Goal: Information Seeking & Learning: Learn about a topic

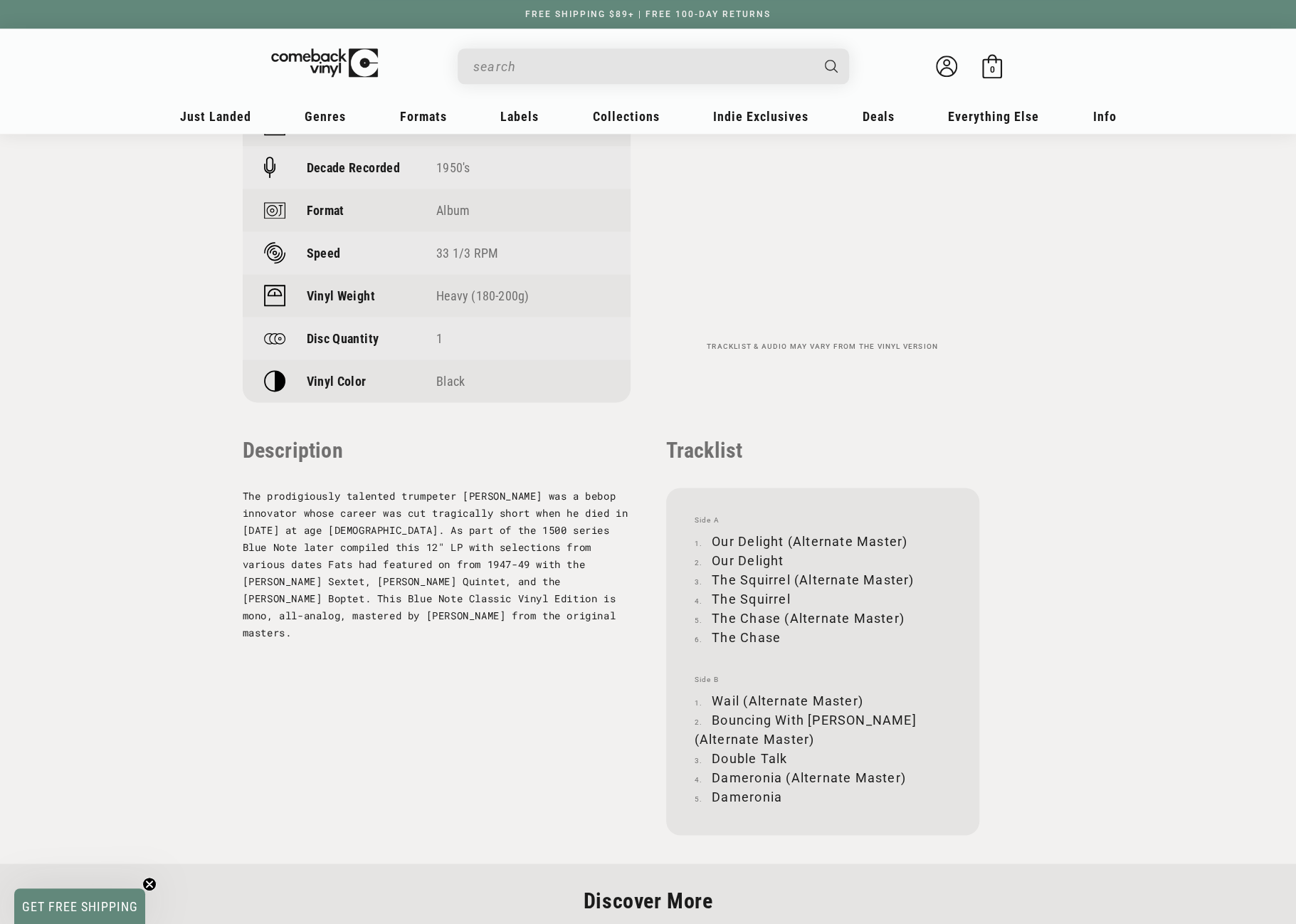
scroll to position [1139, 0]
drag, startPoint x: 713, startPoint y: 538, endPoint x: 905, endPoint y: 540, distance: 192.0
click at [905, 540] on li "Our Delight (Alternate Master)" at bounding box center [822, 540] width 256 height 20
copy li "Our Delight (Alternate Master)"
drag, startPoint x: 713, startPoint y: 559, endPoint x: 785, endPoint y: 555, distance: 72.1
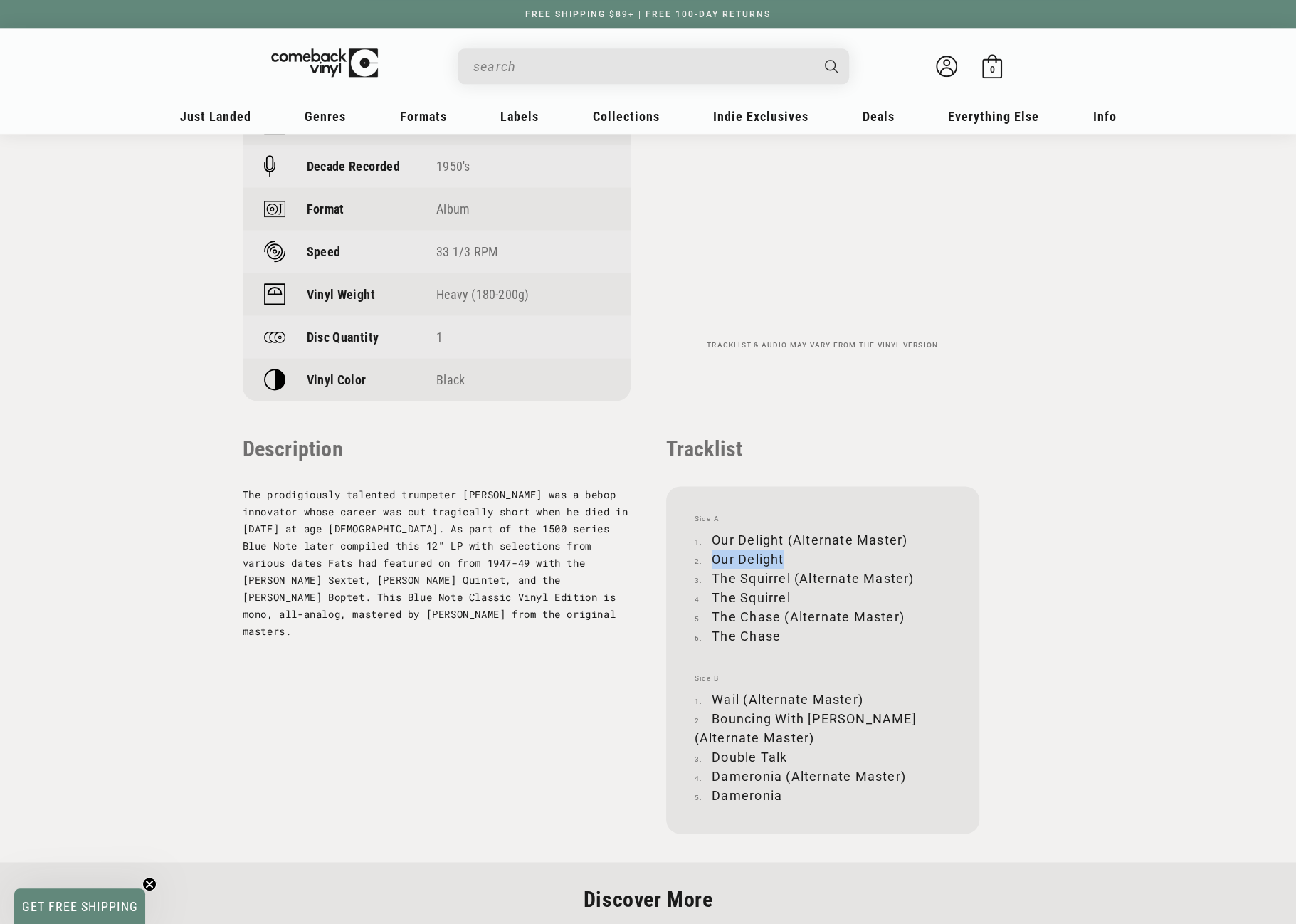
click at [785, 555] on li "Our Delight" at bounding box center [822, 559] width 256 height 20
copy li "Our Delight"
drag, startPoint x: 715, startPoint y: 579, endPoint x: 914, endPoint y: 571, distance: 199.2
click at [914, 571] on li "The Squirrel (Alternate Master)" at bounding box center [822, 579] width 256 height 20
copy li "The Squirrel (Alternate Master)"
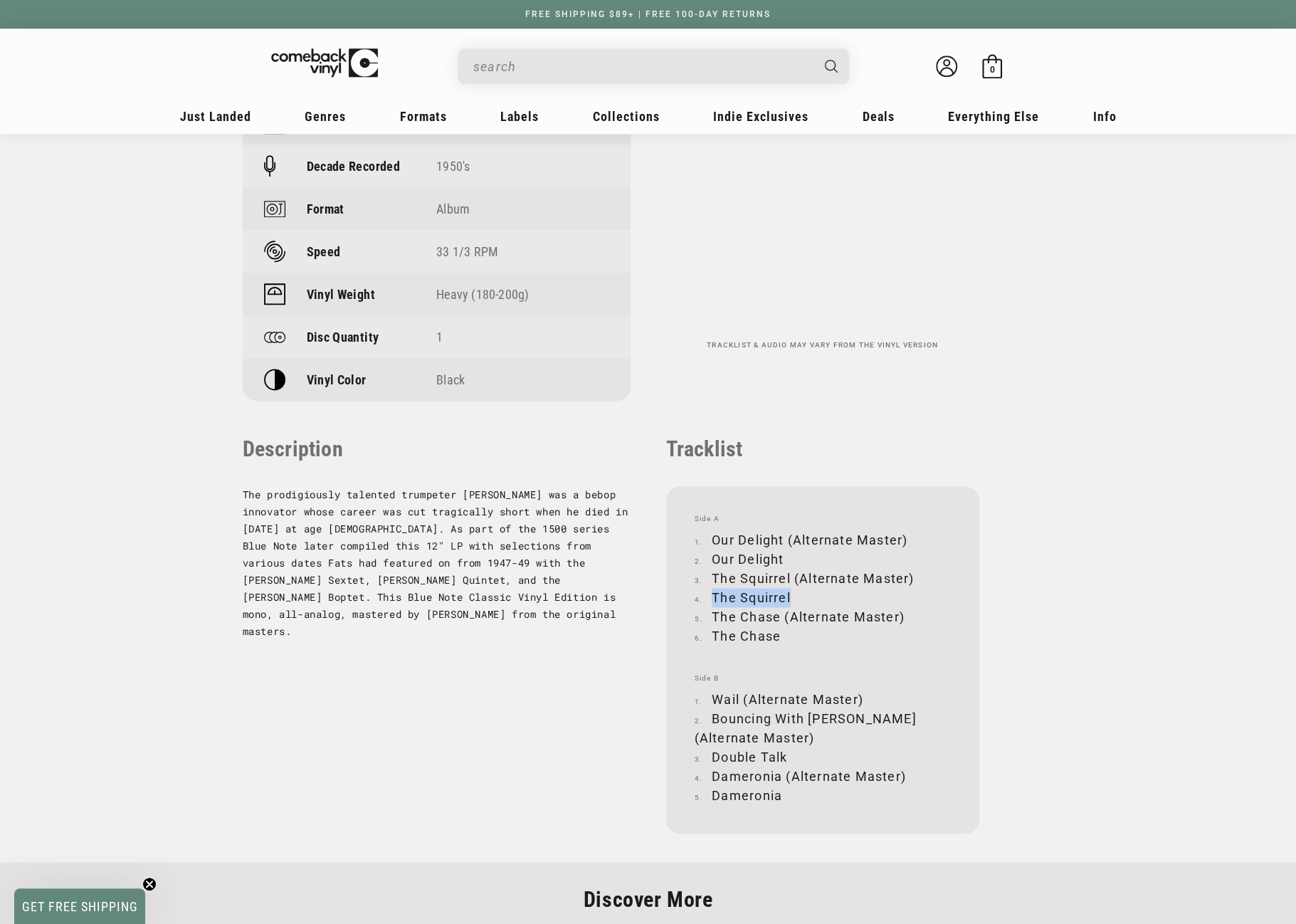
drag, startPoint x: 715, startPoint y: 598, endPoint x: 793, endPoint y: 594, distance: 78.1
click at [793, 594] on li "The Squirrel" at bounding box center [822, 597] width 256 height 20
copy li "The Squirrel"
drag, startPoint x: 712, startPoint y: 616, endPoint x: 901, endPoint y: 610, distance: 189.1
click at [901, 610] on li "The Chase (Alternate Master)" at bounding box center [822, 617] width 256 height 20
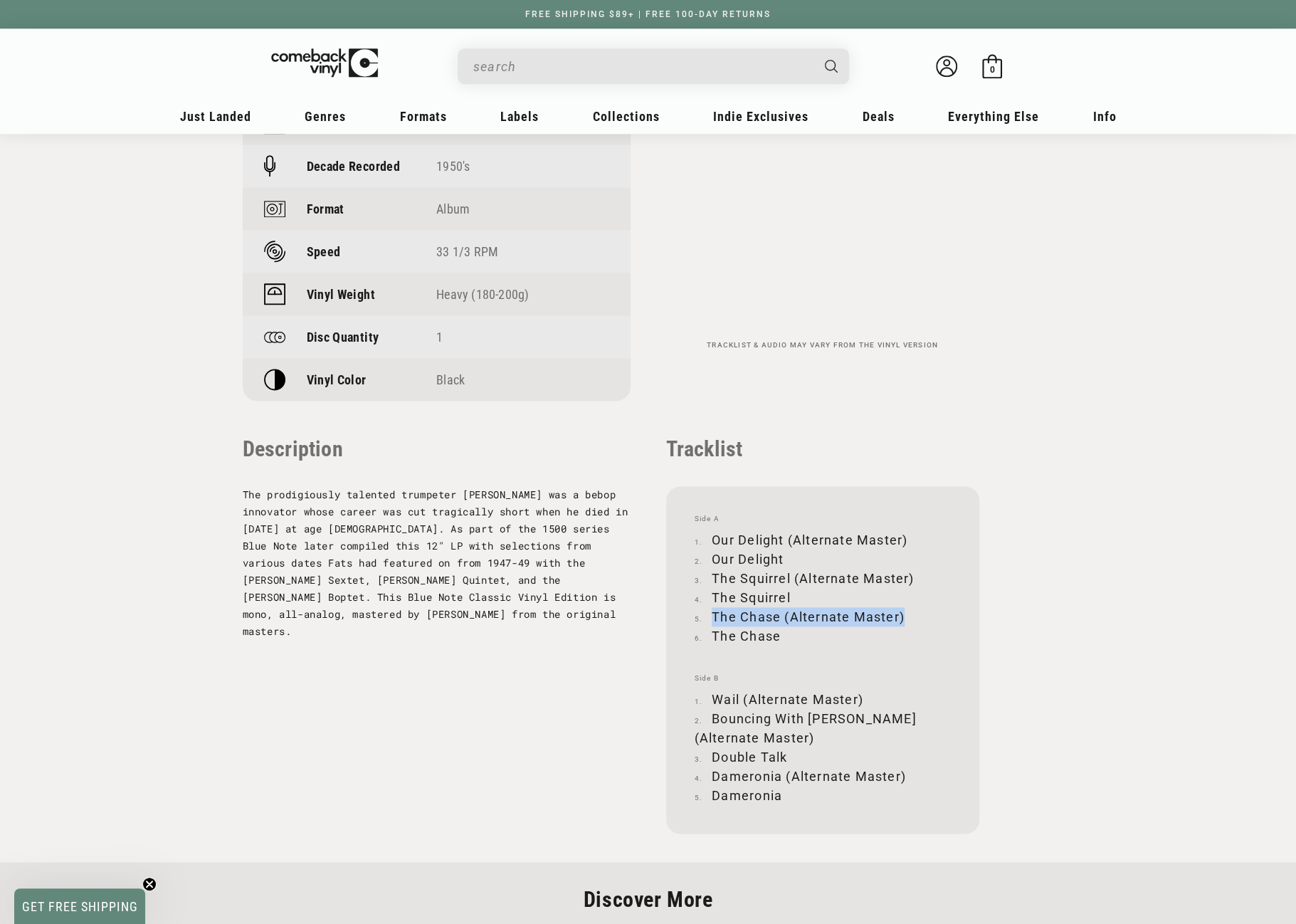
copy li "The Chase (Alternate Master)"
drag, startPoint x: 714, startPoint y: 633, endPoint x: 780, endPoint y: 632, distance: 66.0
click at [780, 632] on li "The Chase" at bounding box center [822, 636] width 256 height 20
copy li "The Chase"
drag, startPoint x: 716, startPoint y: 698, endPoint x: 862, endPoint y: 697, distance: 146.0
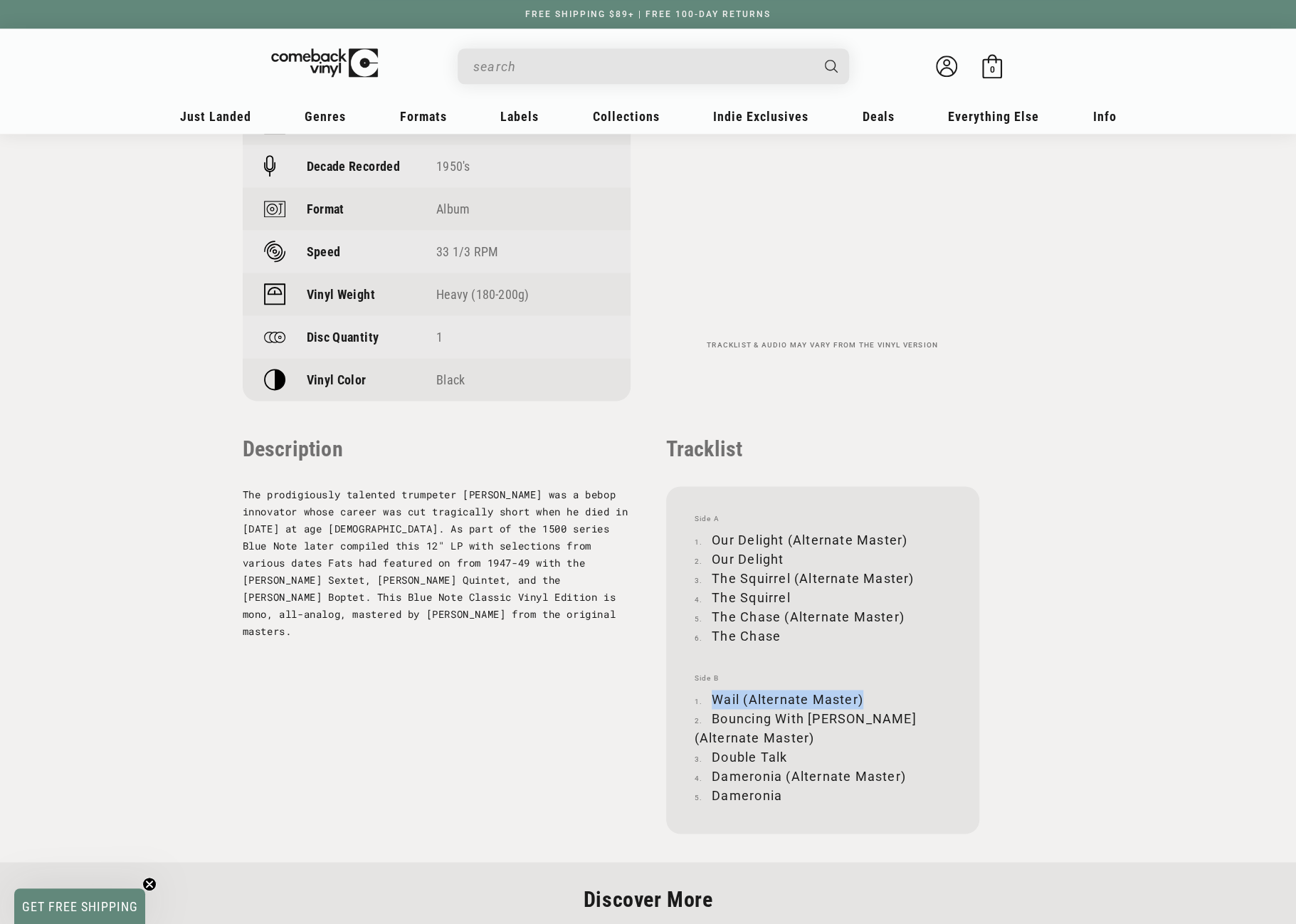
click at [862, 697] on li "Wail (Alternate Master)" at bounding box center [822, 700] width 256 height 20
copy li "Wail (Alternate Master)"
drag, startPoint x: 713, startPoint y: 715, endPoint x: 743, endPoint y: 734, distance: 35.5
click at [743, 734] on li "Bouncing With Bud (Alternate Master)" at bounding box center [822, 727] width 256 height 38
copy li "Bouncing With Bud (Alternate Master)"
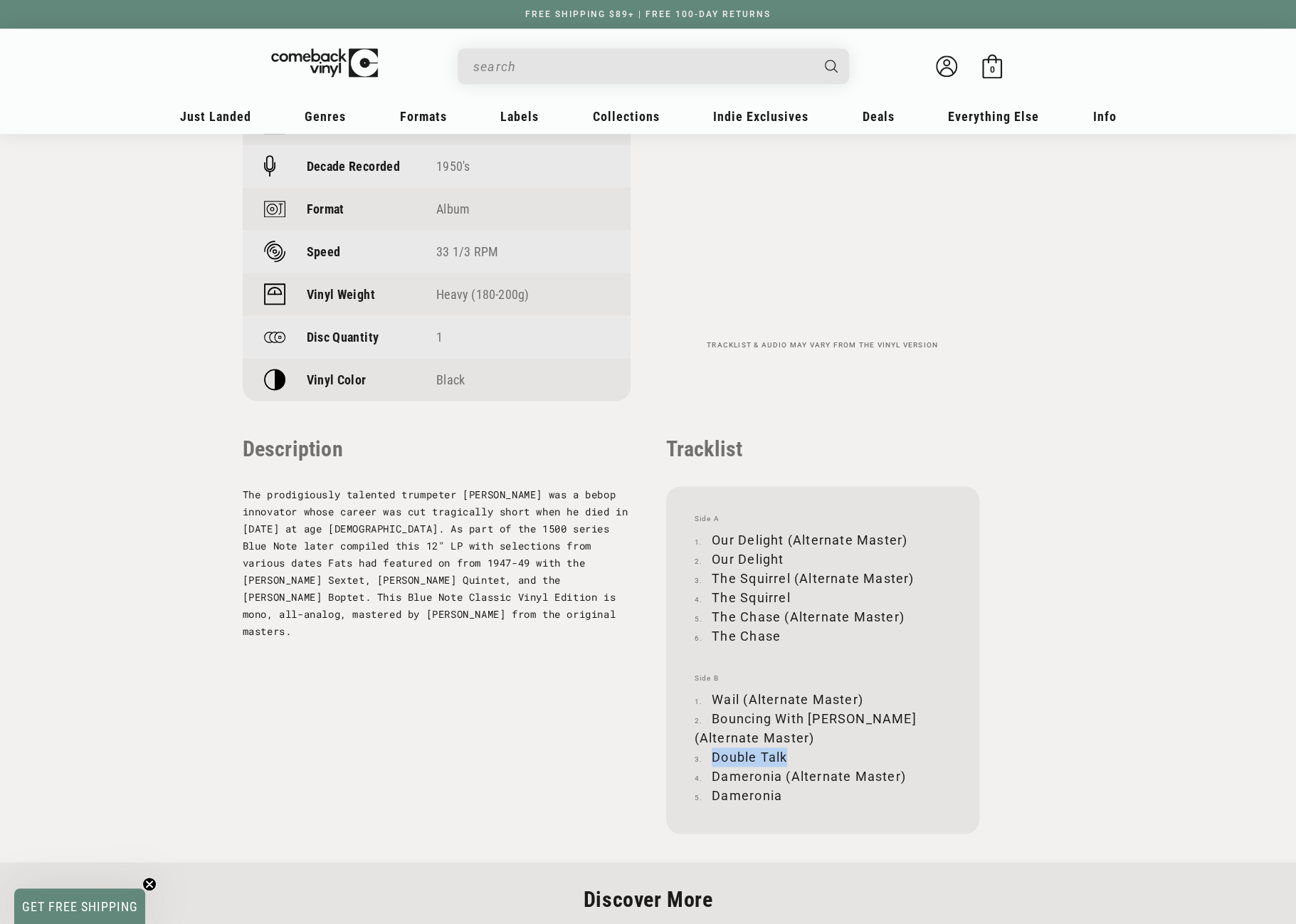
drag, startPoint x: 715, startPoint y: 756, endPoint x: 784, endPoint y: 757, distance: 69.0
click at [784, 757] on li "Double Talk" at bounding box center [822, 758] width 256 height 20
copy li "Double Talk"
drag, startPoint x: 714, startPoint y: 776, endPoint x: 902, endPoint y: 775, distance: 188.0
click at [902, 775] on li "Dameronia (Alternate Master)" at bounding box center [822, 776] width 256 height 20
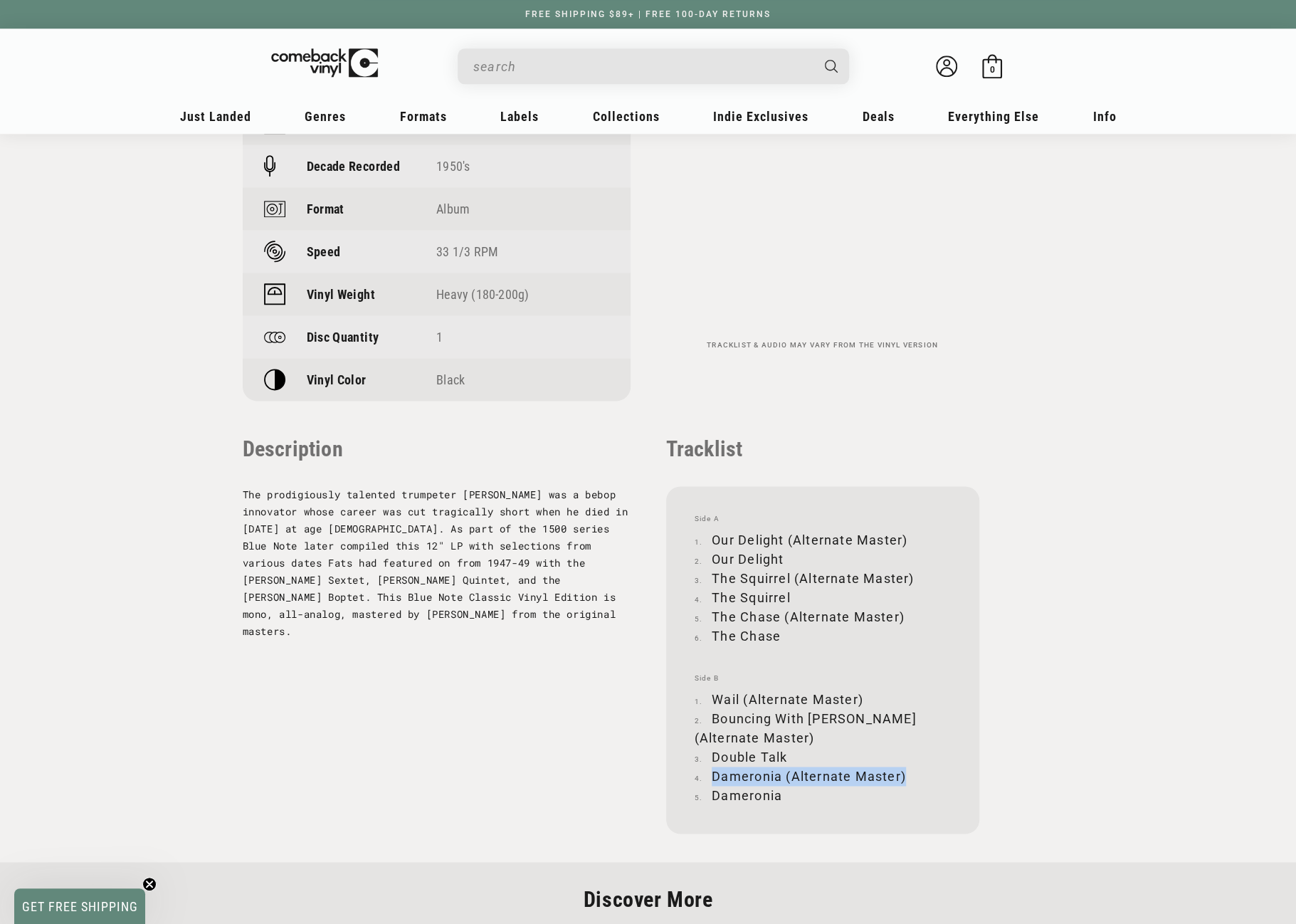
copy li "Dameronia (Alternate Master)"
drag, startPoint x: 716, startPoint y: 797, endPoint x: 778, endPoint y: 796, distance: 62.0
click at [778, 796] on li "Dameronia" at bounding box center [822, 796] width 256 height 20
click at [599, 64] on input "When autocomplete results are available use up and down arrows to review and en…" at bounding box center [642, 66] width 337 height 29
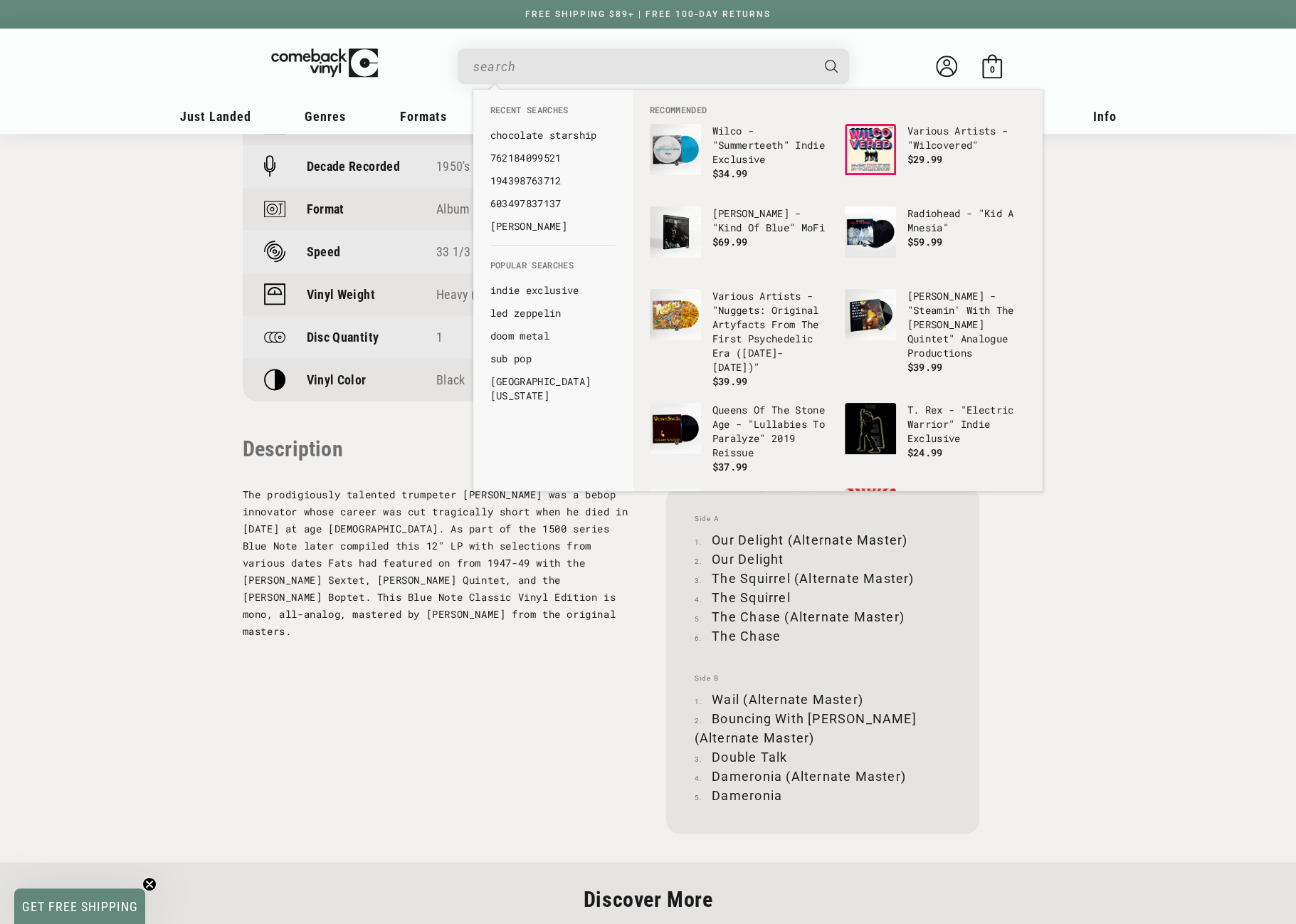
paste input "602458319941"
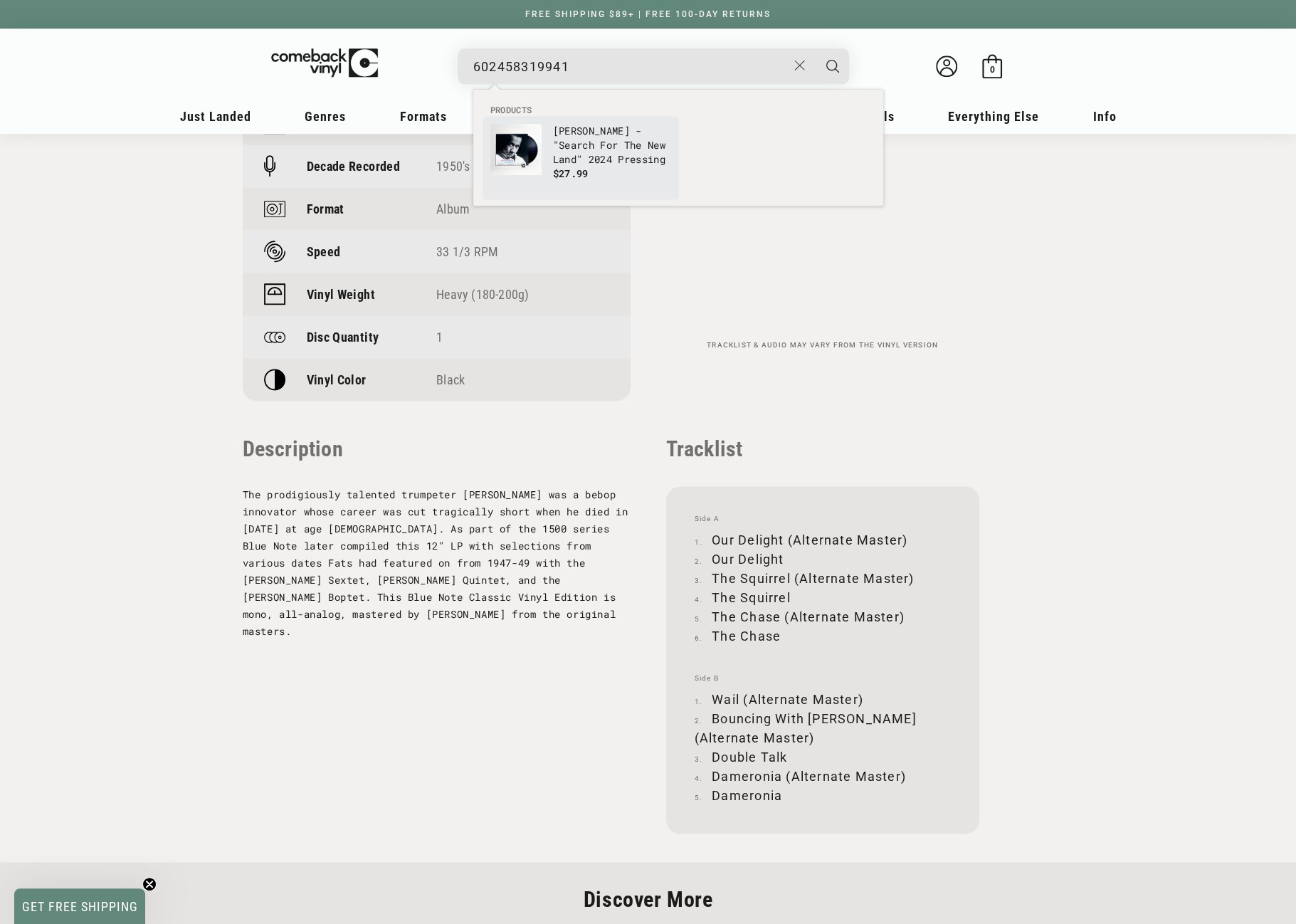
type input "602458319941"
click at [562, 137] on p "[PERSON_NAME] - "Search For The New Land" 2024 Pressing" at bounding box center [612, 145] width 118 height 43
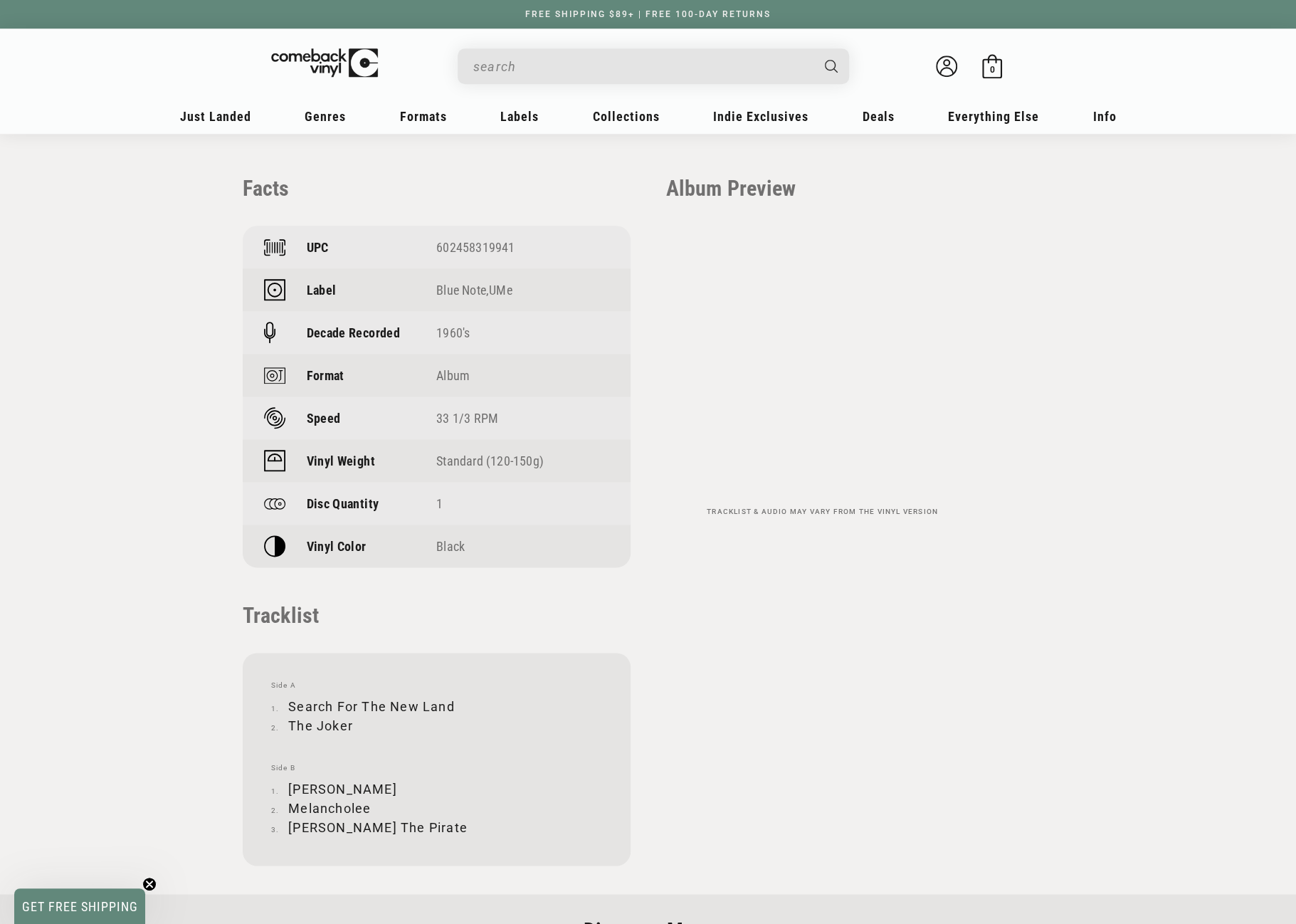
scroll to position [996, 0]
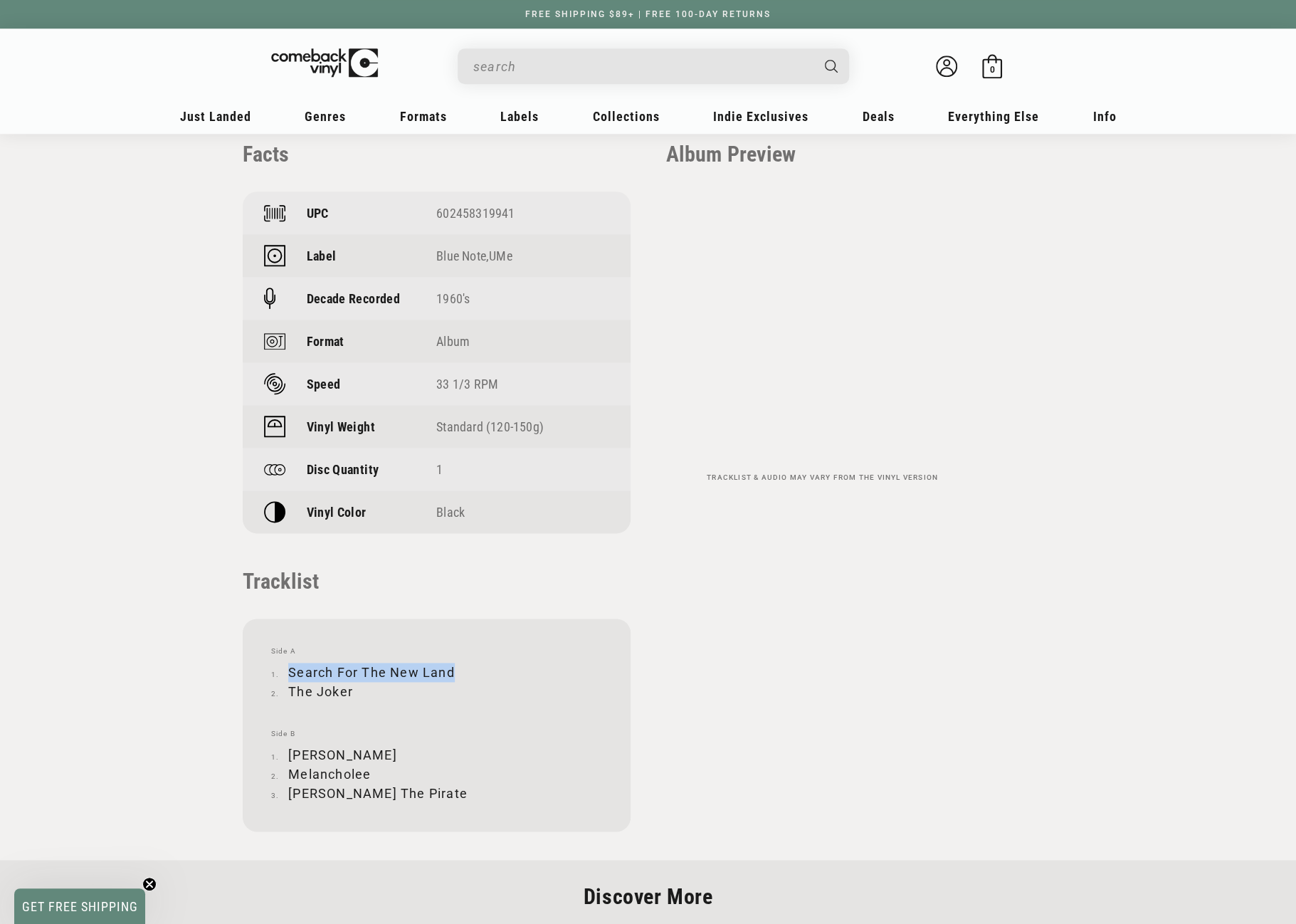
drag, startPoint x: 289, startPoint y: 672, endPoint x: 450, endPoint y: 666, distance: 161.1
click at [450, 666] on li "Search For The New Land" at bounding box center [437, 672] width 331 height 20
copy li "Search For The New Land"
drag, startPoint x: 290, startPoint y: 688, endPoint x: 352, endPoint y: 688, distance: 62.0
click at [352, 688] on li "The Joker" at bounding box center [437, 692] width 331 height 20
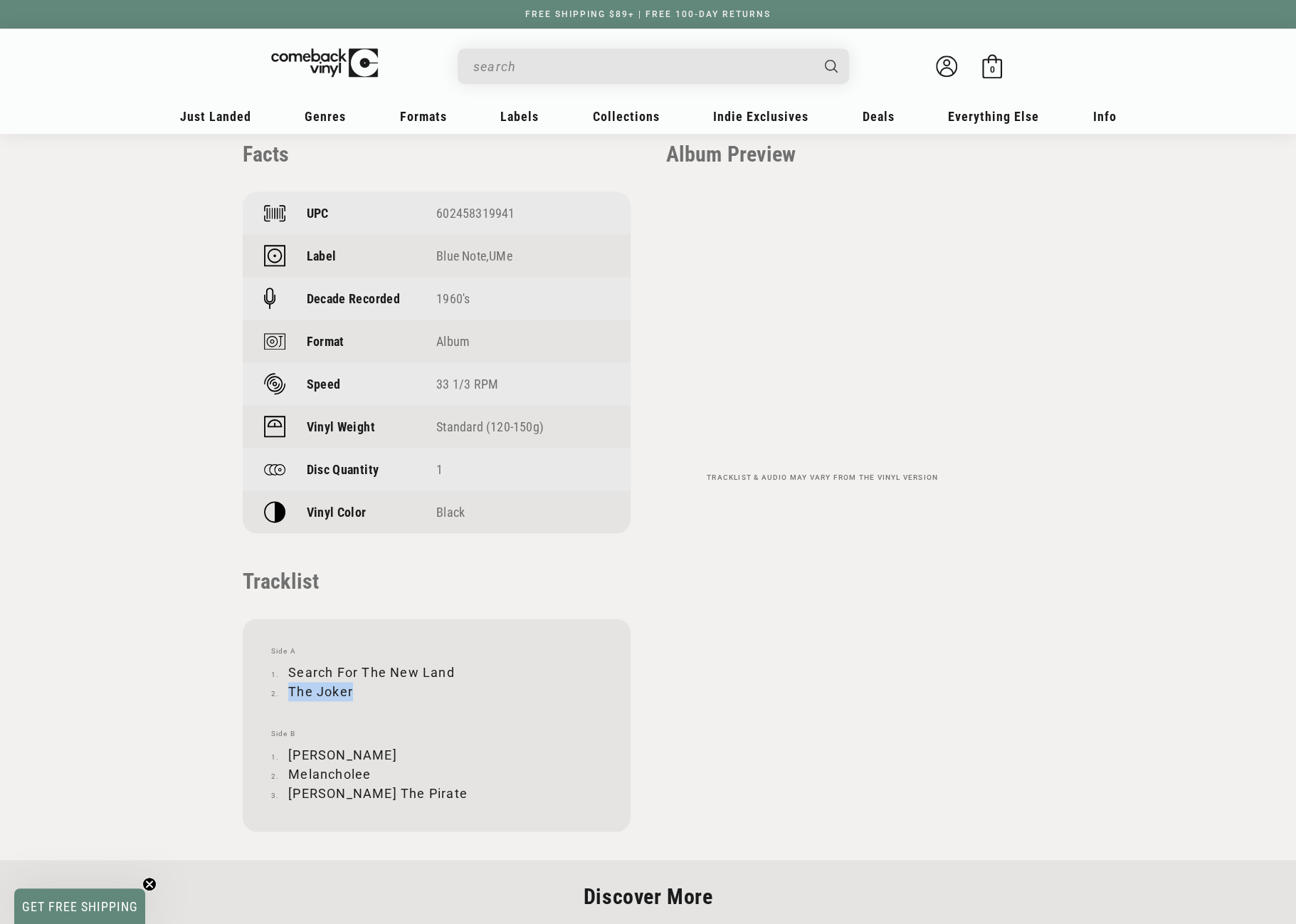
copy li "The Joker"
drag, startPoint x: 290, startPoint y: 751, endPoint x: 368, endPoint y: 750, distance: 78.0
click at [368, 750] on li "[PERSON_NAME]" at bounding box center [437, 755] width 331 height 20
copy li "[PERSON_NAME]"
drag, startPoint x: 292, startPoint y: 773, endPoint x: 367, endPoint y: 772, distance: 75.0
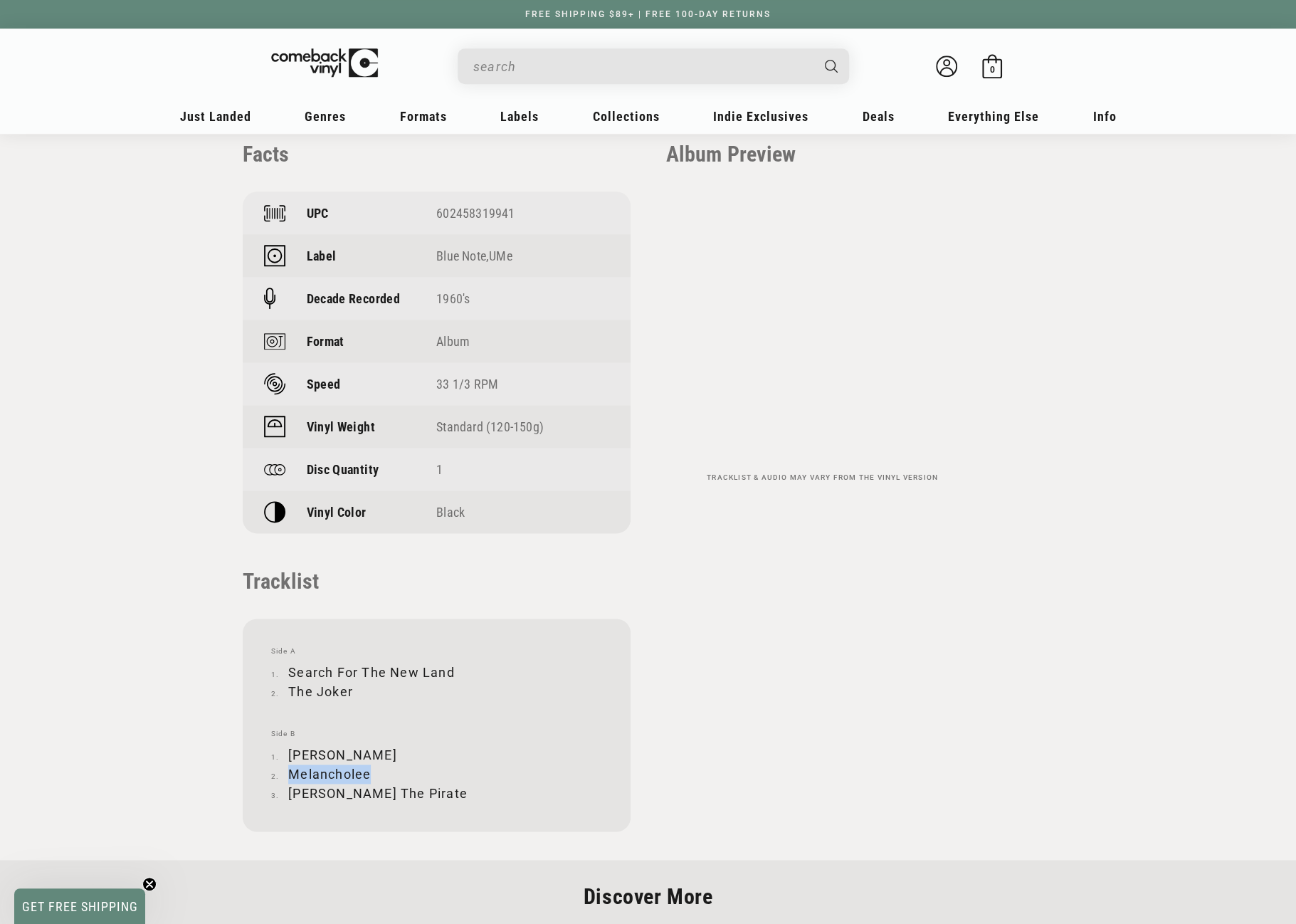
click at [367, 772] on li "Melancholee" at bounding box center [437, 774] width 331 height 20
copy li "Melancholee"
drag, startPoint x: 290, startPoint y: 794, endPoint x: 404, endPoint y: 790, distance: 114.1
click at [404, 790] on li "[PERSON_NAME] The Pirate" at bounding box center [437, 793] width 331 height 20
copy li "[PERSON_NAME] The Pirate"
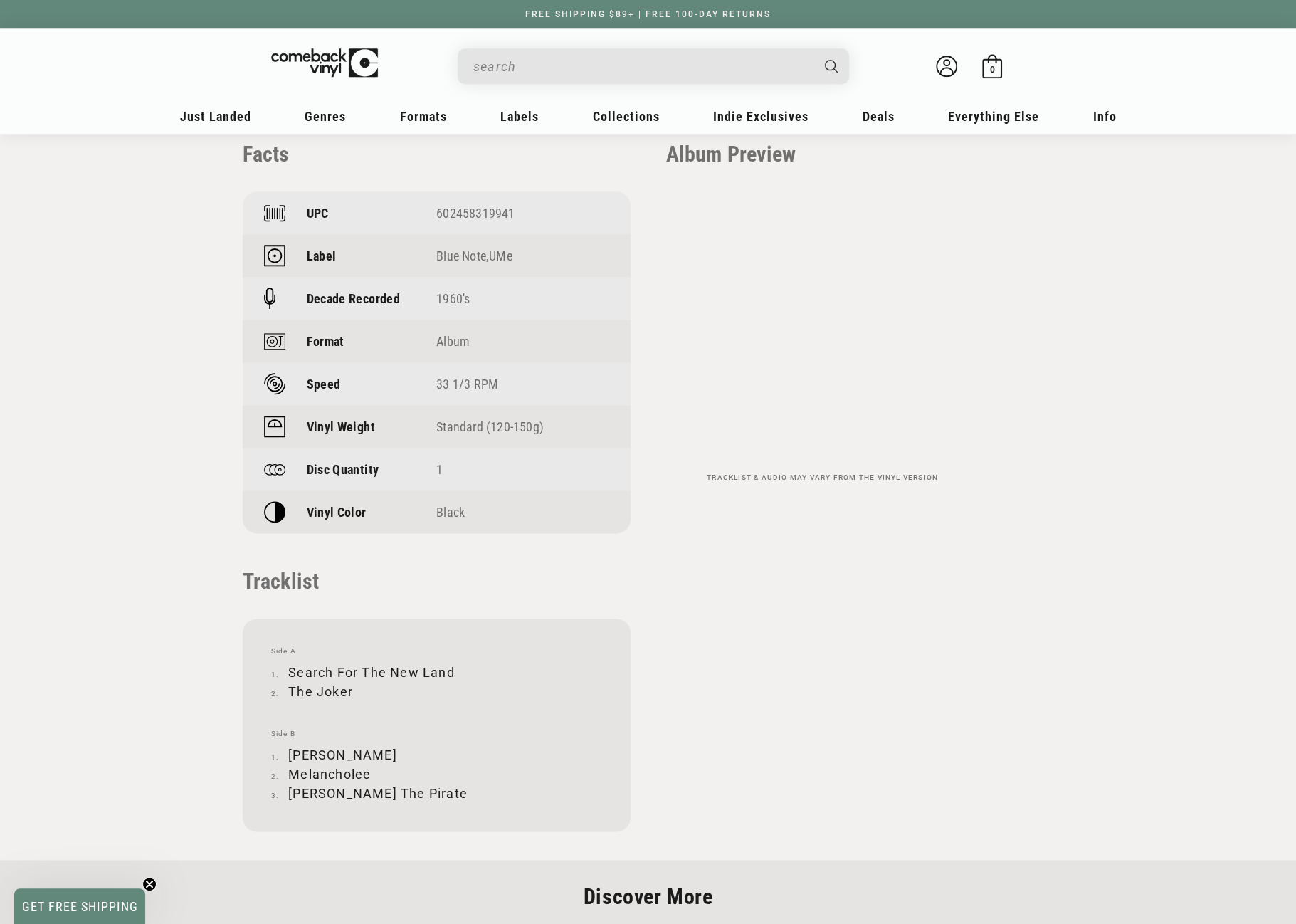
click at [522, 69] on input "When autocomplete results are available use up and down arrows to review and en…" at bounding box center [642, 66] width 337 height 29
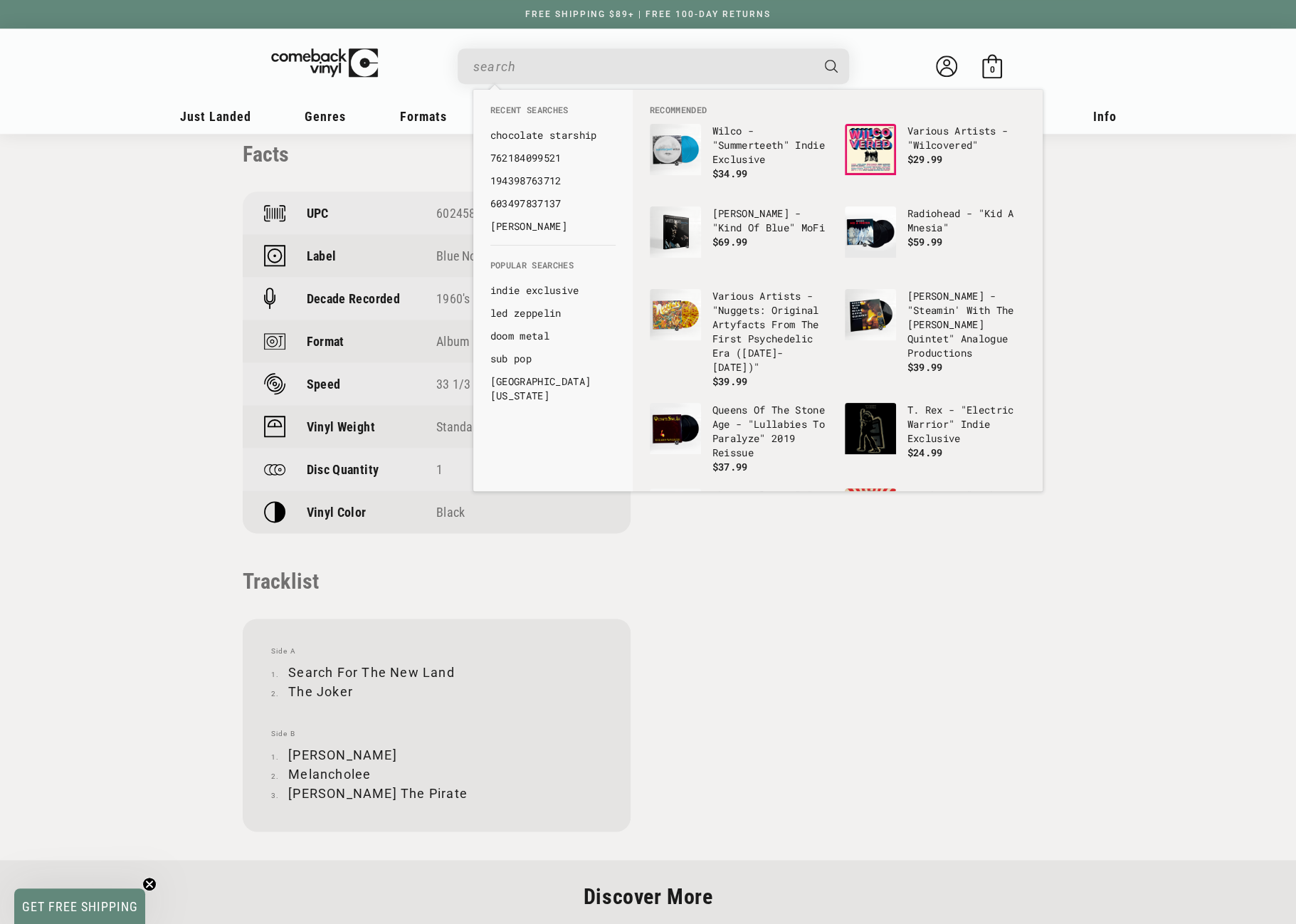
paste input "602435931968"
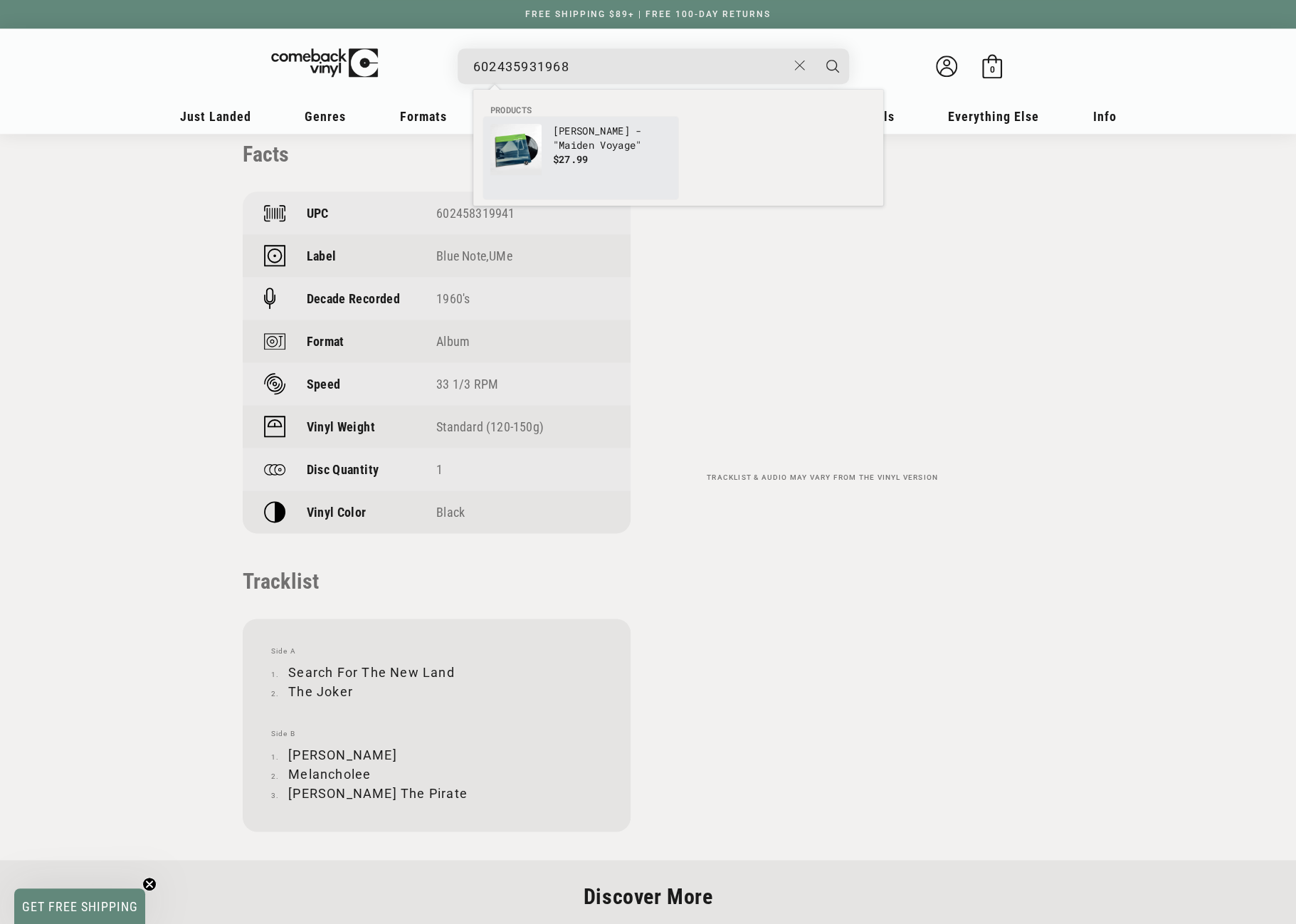
type input "602435931968"
click at [549, 149] on link "[PERSON_NAME] - "Maiden Voyage" $27.99" at bounding box center [580, 158] width 181 height 69
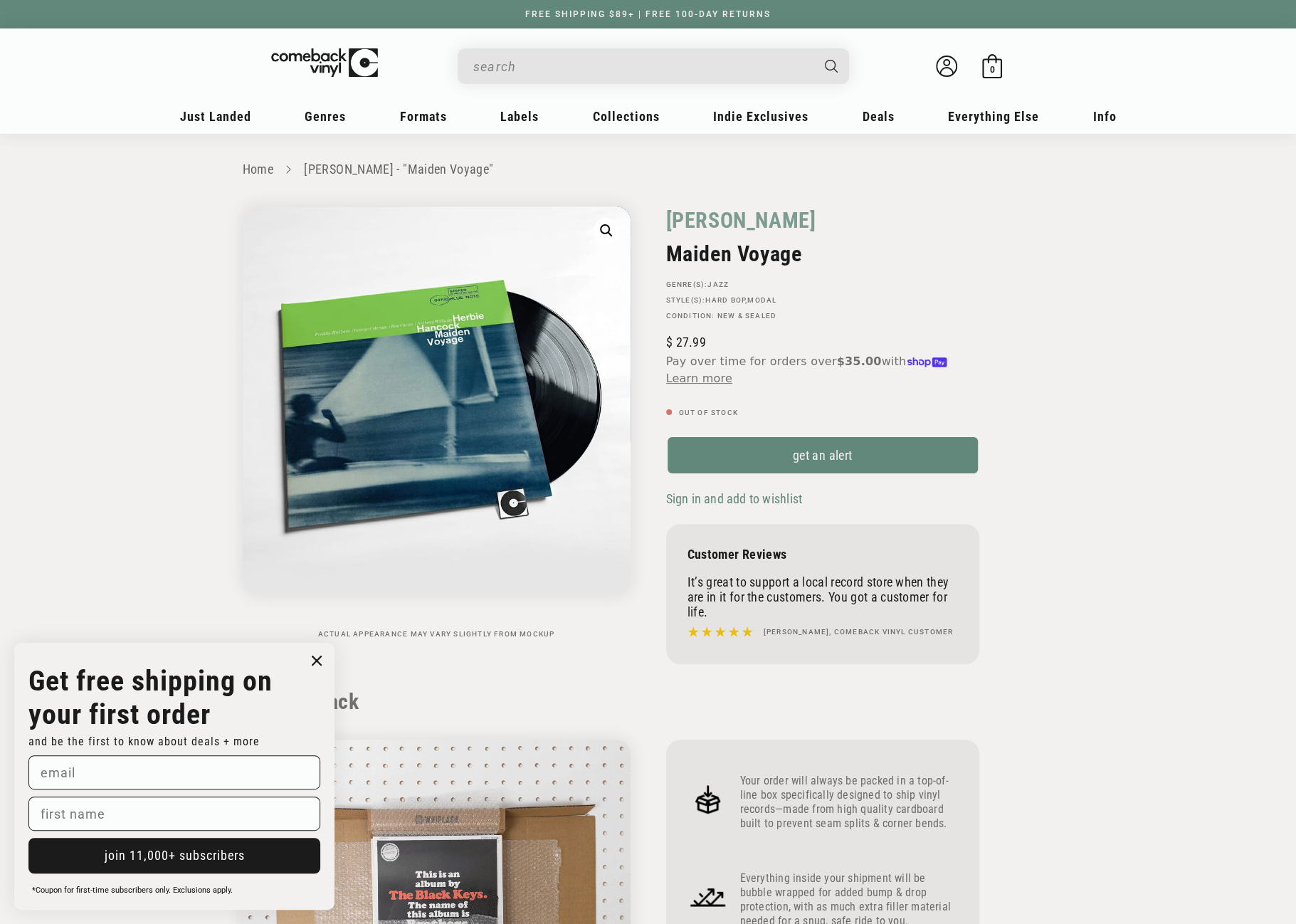
click at [320, 660] on circle "Close dialog" at bounding box center [317, 661] width 20 height 20
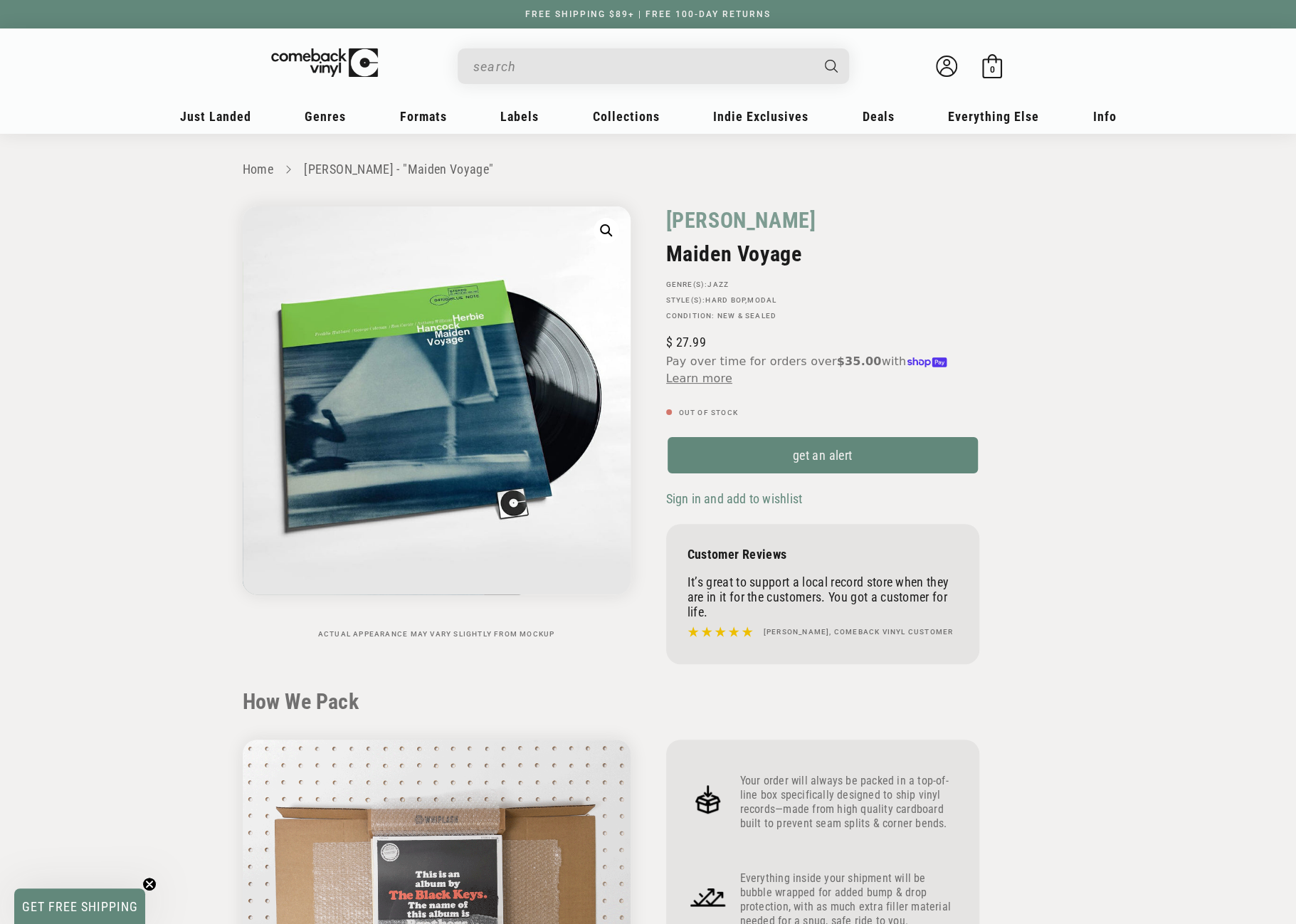
drag, startPoint x: 658, startPoint y: 221, endPoint x: 802, endPoint y: 254, distance: 147.7
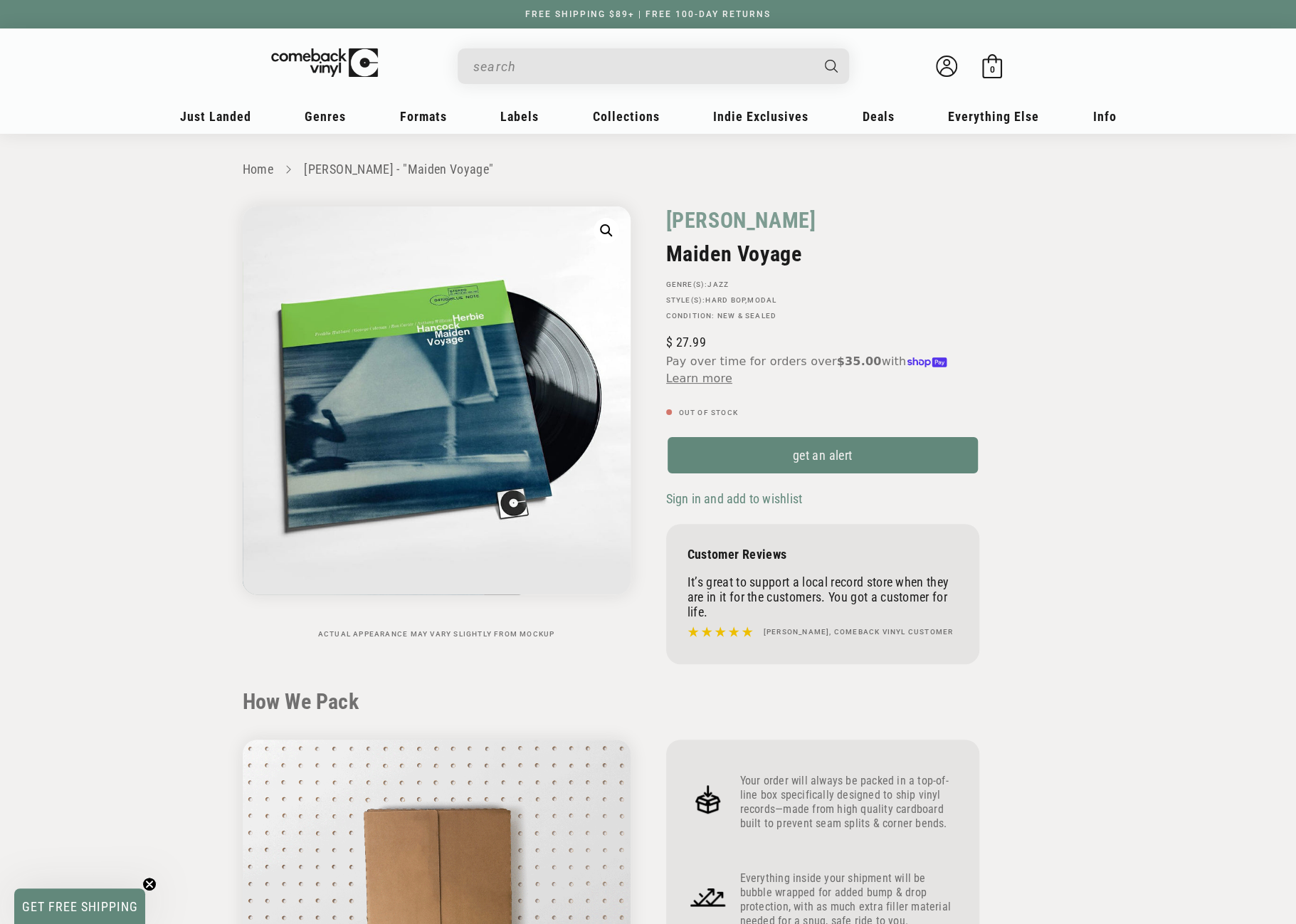
click at [802, 254] on div "Herbie Hancock Maiden Voyage GENRE(S): Jazz STYLE(S): Hard Bop , Modal Conditio…" at bounding box center [851, 439] width 406 height 465
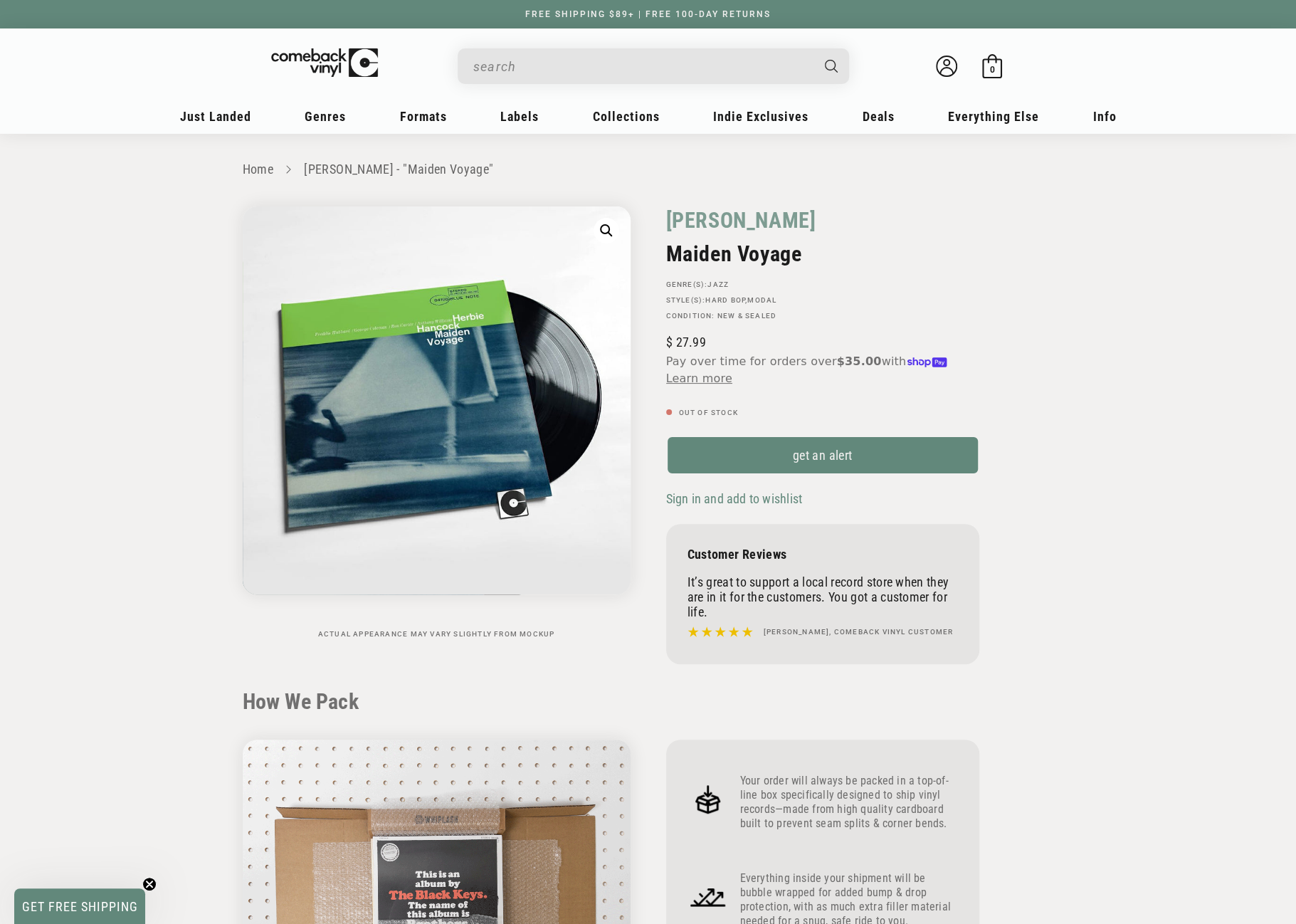
copy div "Herbie Hancock Maiden Voyage"
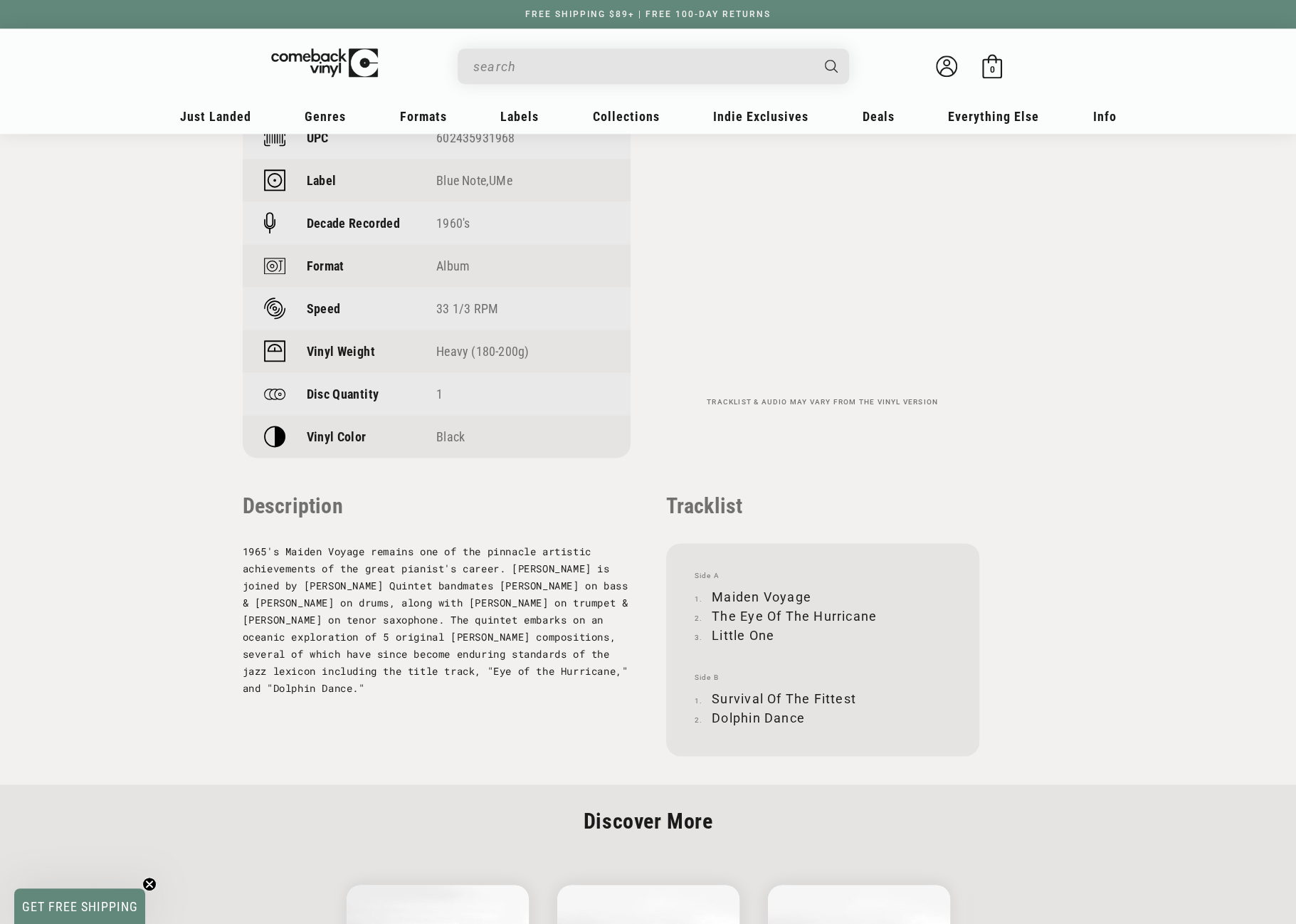
scroll to position [1139, 0]
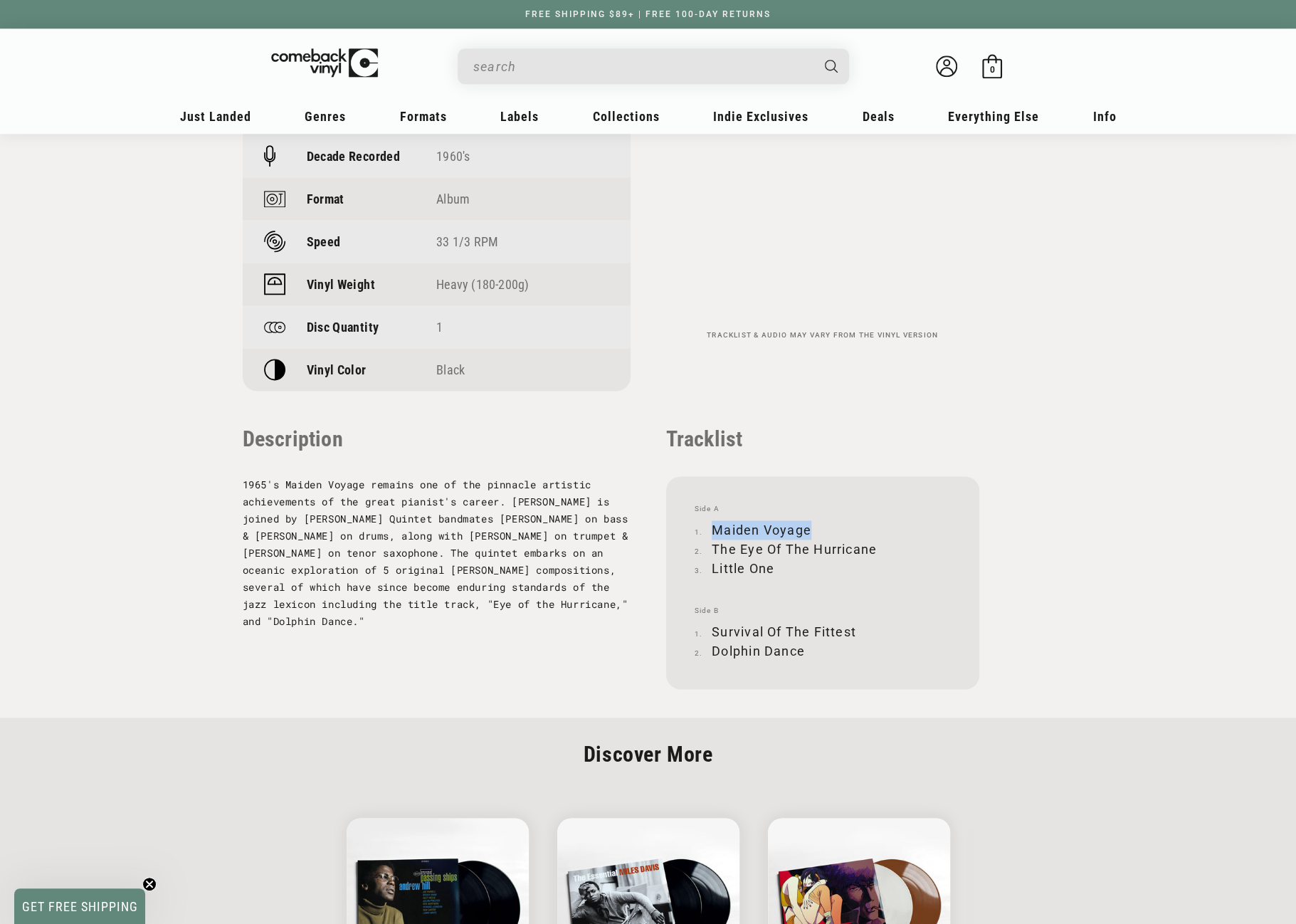
drag, startPoint x: 714, startPoint y: 529, endPoint x: 806, endPoint y: 530, distance: 92.0
click at [806, 530] on li "Maiden Voyage" at bounding box center [822, 531] width 256 height 20
copy li "Maiden Voyage"
drag, startPoint x: 712, startPoint y: 547, endPoint x: 874, endPoint y: 544, distance: 162.0
click at [874, 544] on li "The Eye Of The Hurricane" at bounding box center [822, 549] width 256 height 20
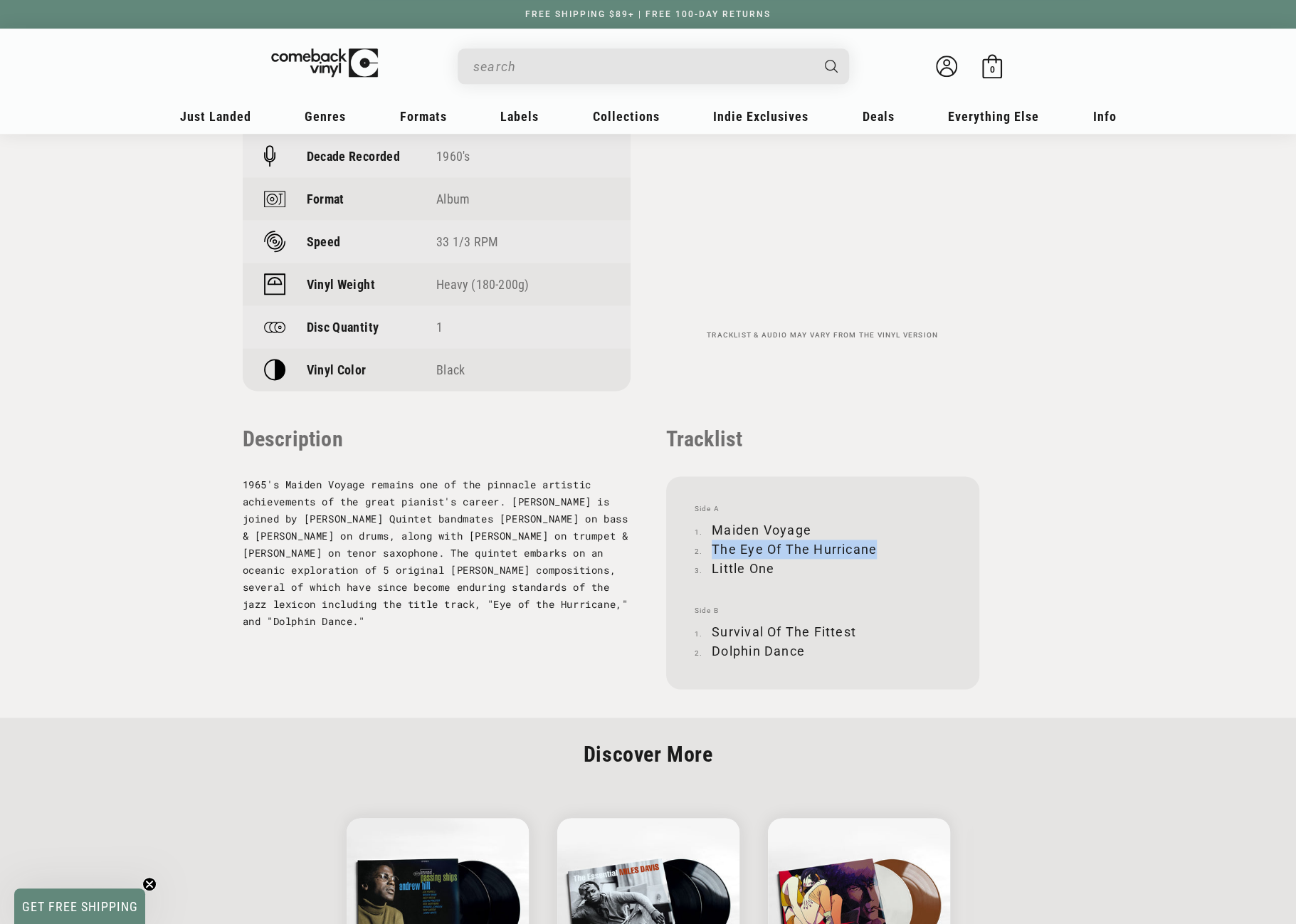
copy li "The Eye Of The Hurricane"
drag, startPoint x: 712, startPoint y: 566, endPoint x: 780, endPoint y: 568, distance: 68.0
click at [780, 568] on li "Little One" at bounding box center [822, 569] width 256 height 20
copy li "Little One"
drag, startPoint x: 713, startPoint y: 630, endPoint x: 854, endPoint y: 631, distance: 141.0
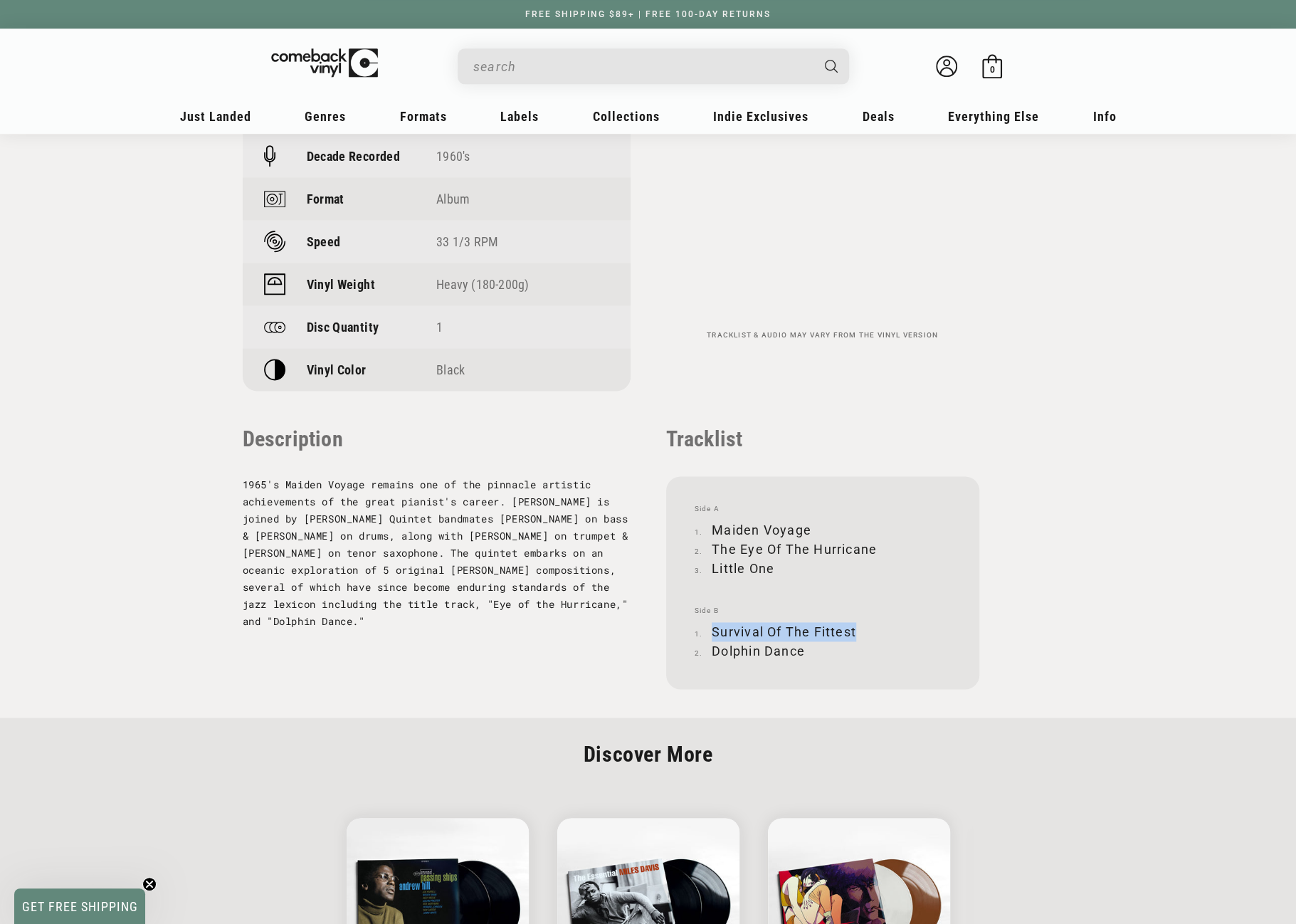
click at [854, 631] on li "Survival Of The Fittest" at bounding box center [822, 632] width 256 height 20
copy li "Survival Of The Fittest"
drag, startPoint x: 712, startPoint y: 648, endPoint x: 803, endPoint y: 650, distance: 91.0
click at [803, 650] on li "Dolphin Dance" at bounding box center [822, 651] width 256 height 20
copy li "Dolphin Dance"
